Goal: Find specific page/section: Find specific page/section

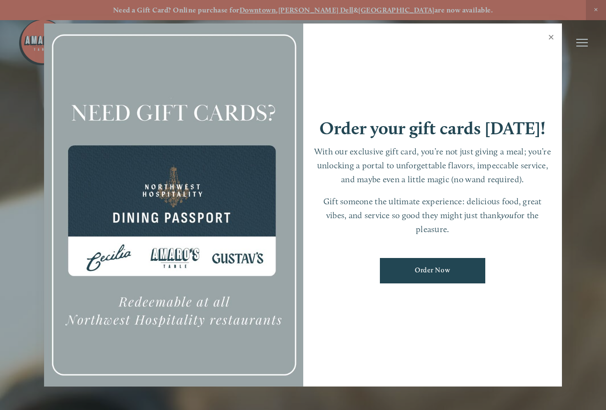
click at [551, 35] on link "Close" at bounding box center [551, 38] width 19 height 27
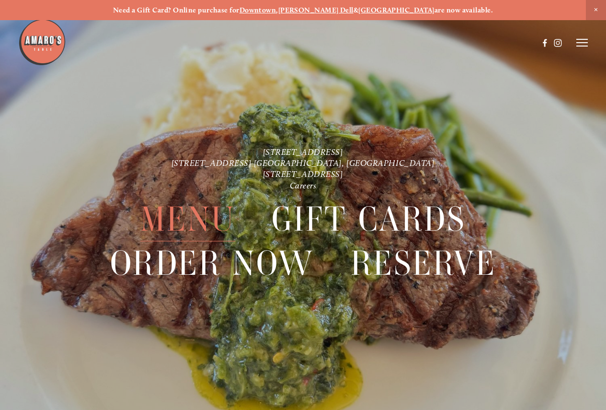
click at [190, 214] on span "Menu" at bounding box center [187, 219] width 95 height 44
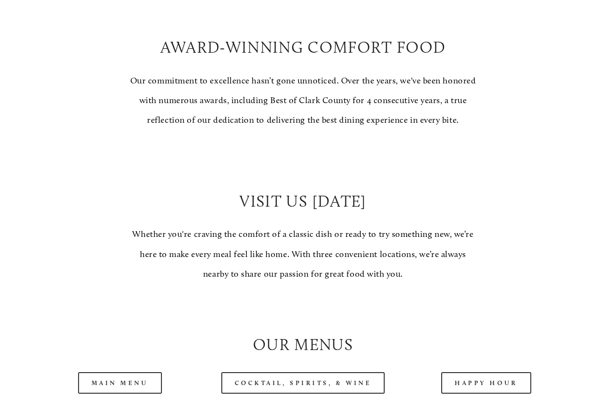
scroll to position [815, 0]
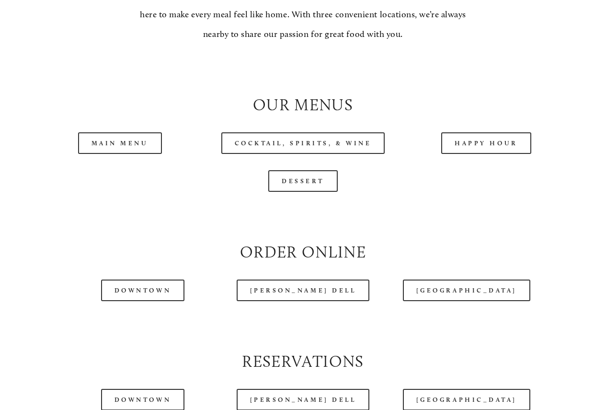
click at [132, 162] on div "Main Menu" at bounding box center [119, 143] width 183 height 38
click at [132, 154] on link "Main Menu" at bounding box center [120, 143] width 84 height 22
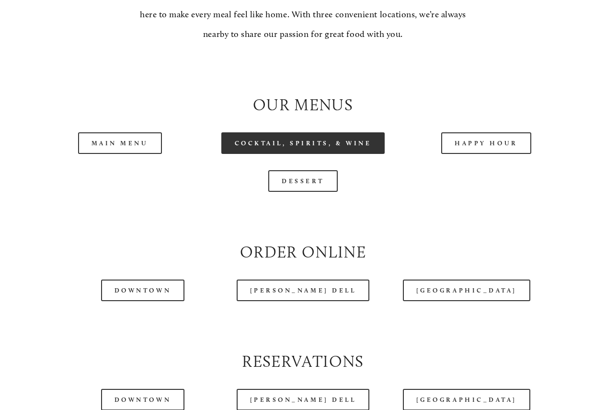
click at [341, 154] on link "Cocktail, Spirits, & Wine" at bounding box center [303, 143] width 164 height 22
